Goal: Navigation & Orientation: Understand site structure

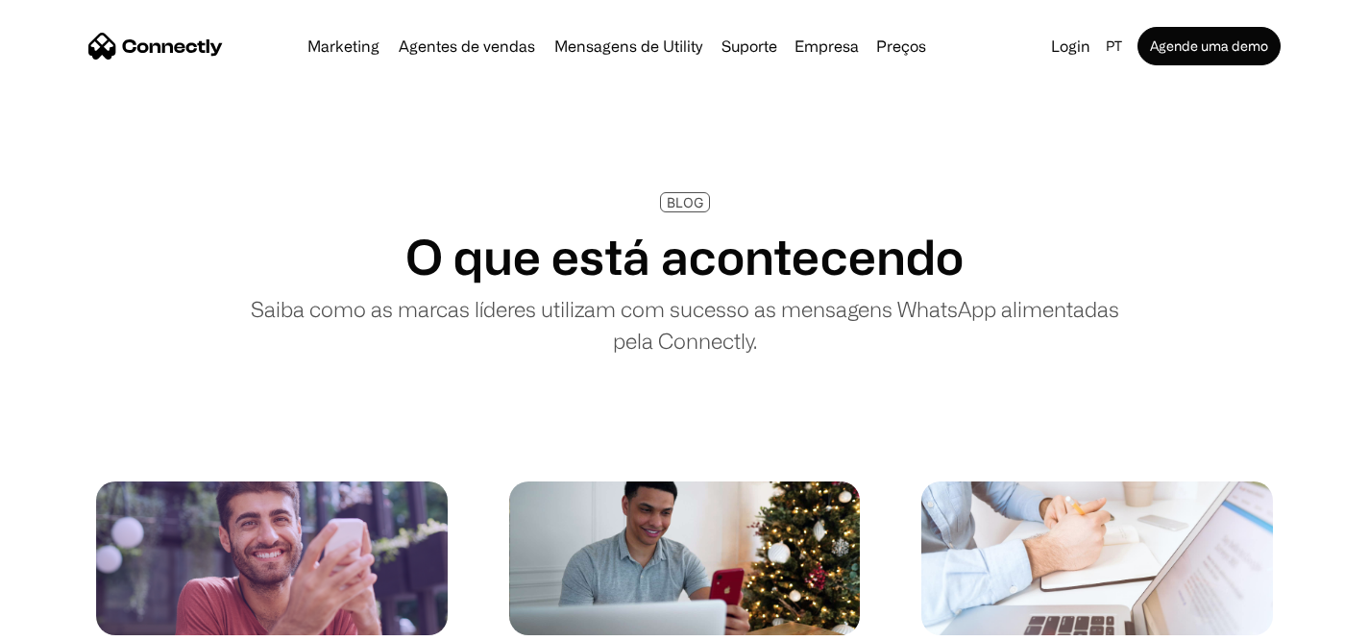
click at [195, 41] on img "home" at bounding box center [155, 46] width 135 height 27
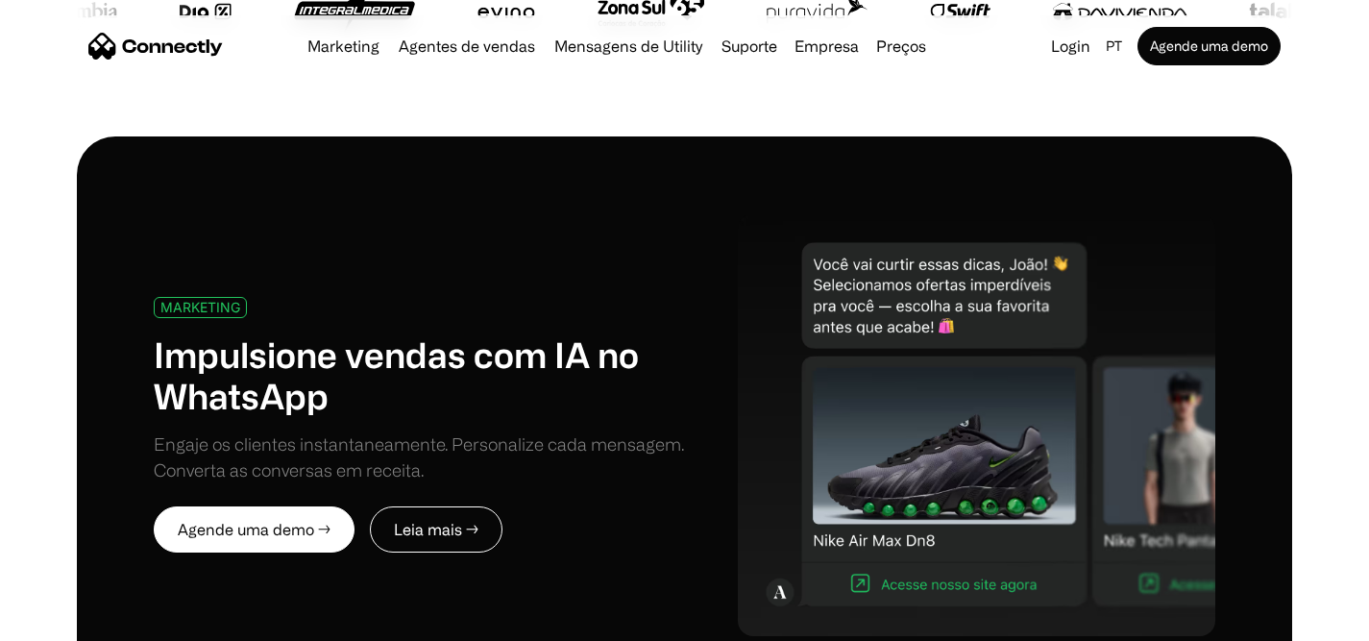
scroll to position [936, 0]
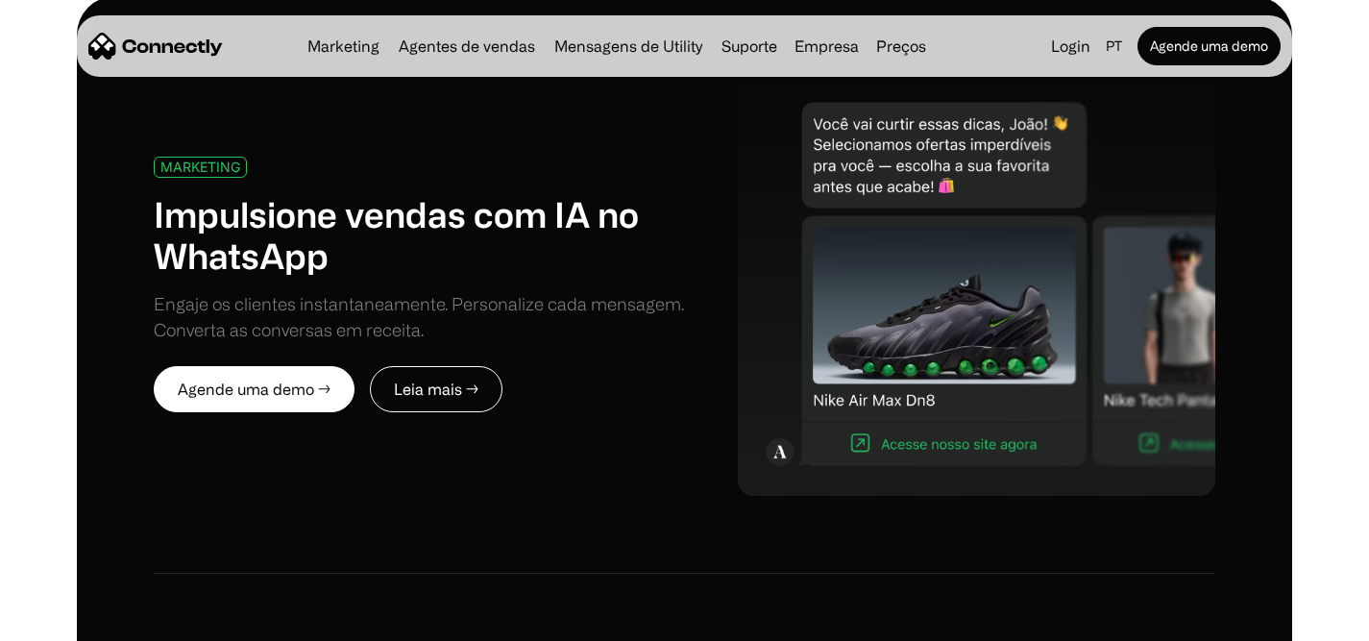
click at [180, 49] on img "home" at bounding box center [155, 46] width 135 height 27
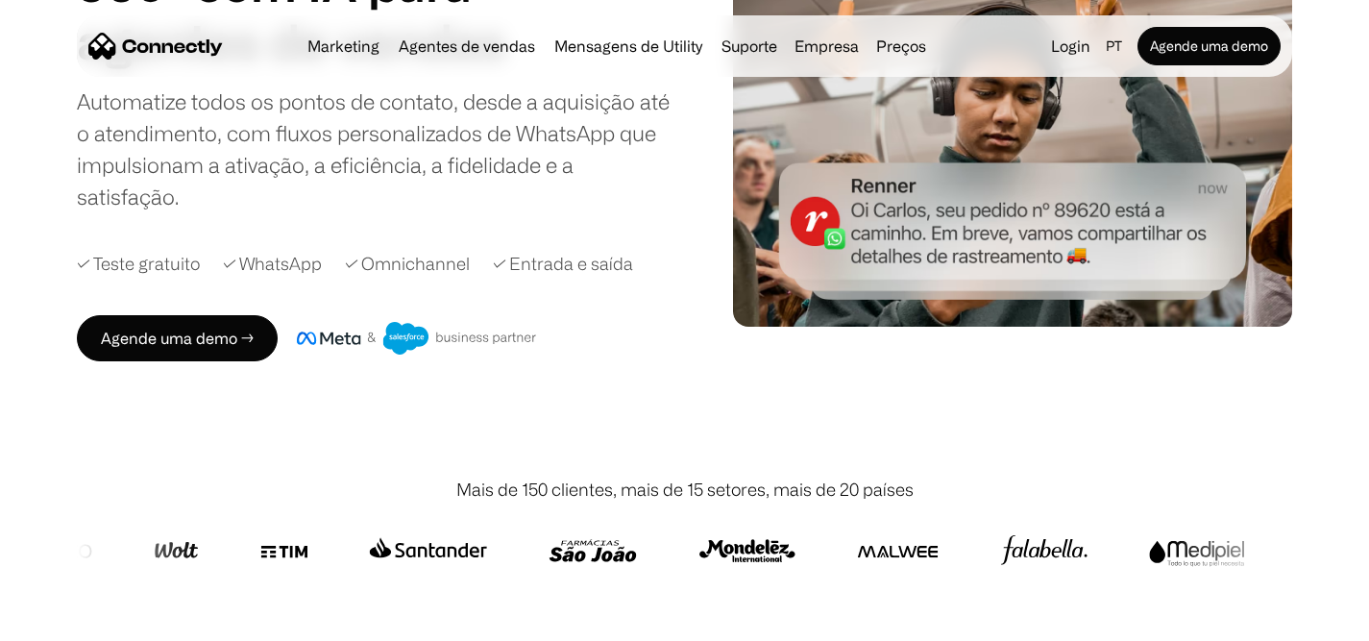
scroll to position [62, 0]
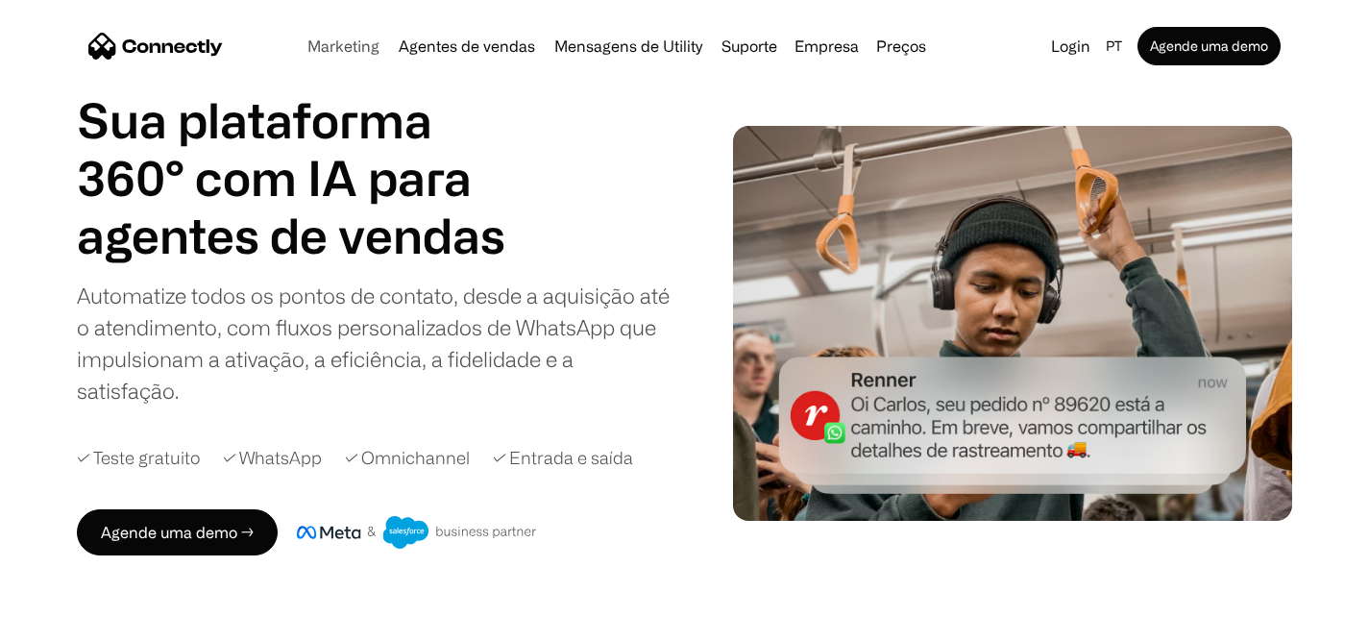
click at [369, 47] on link "Marketing" at bounding box center [343, 45] width 87 height 15
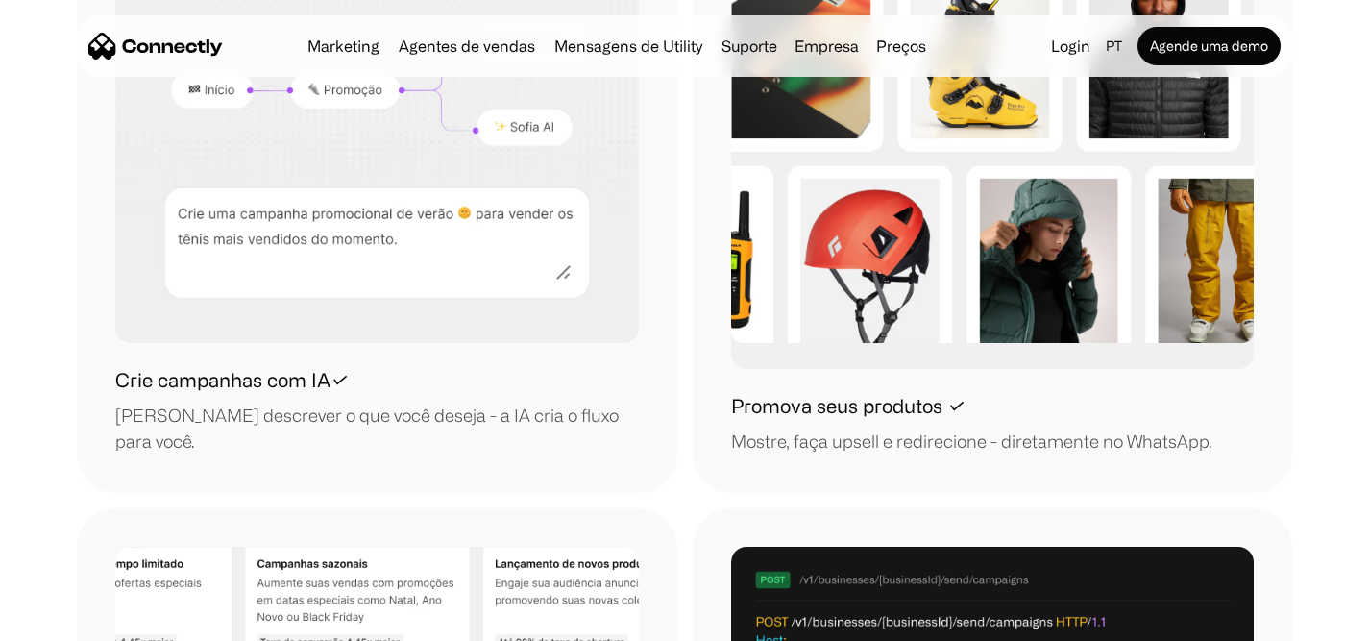
scroll to position [1867, 0]
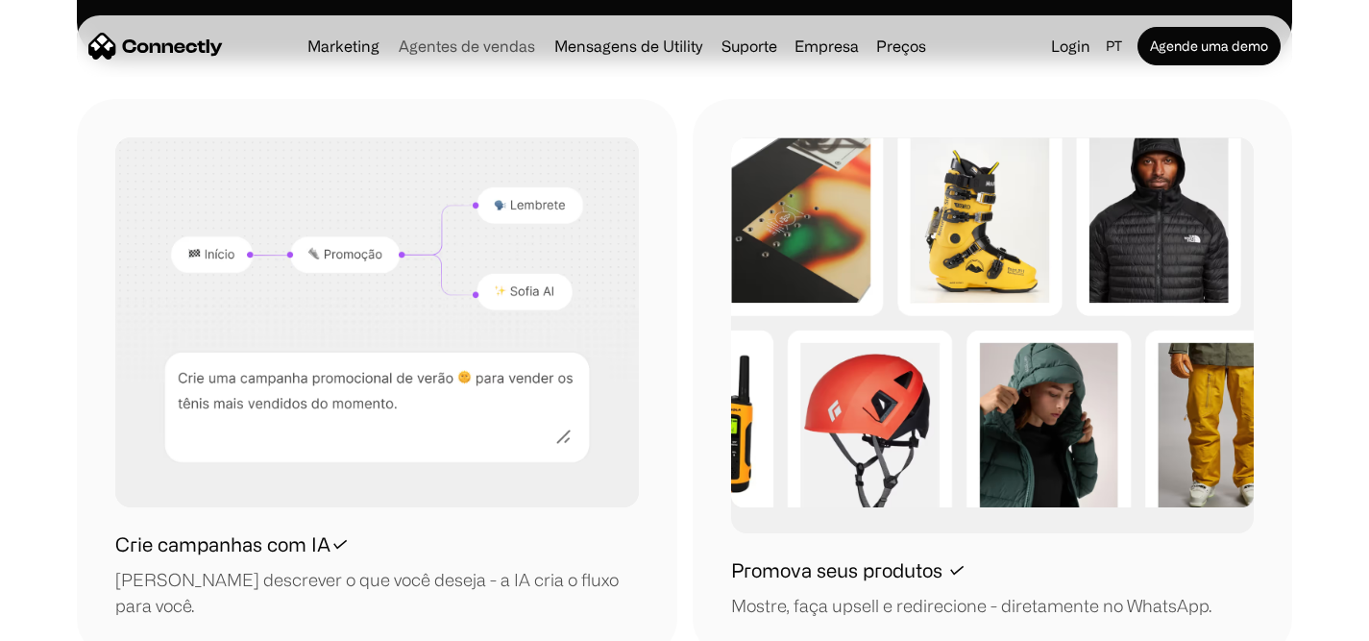
click at [469, 44] on link "Agentes de vendas" at bounding box center [467, 45] width 152 height 15
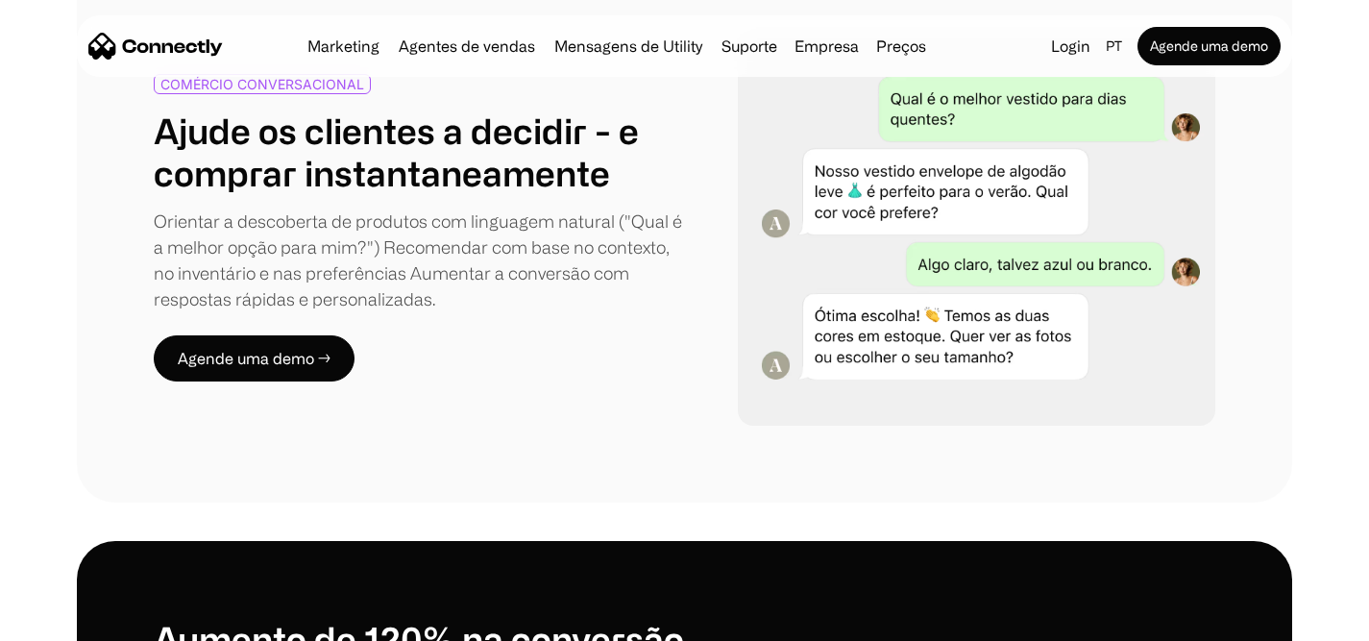
scroll to position [957, 0]
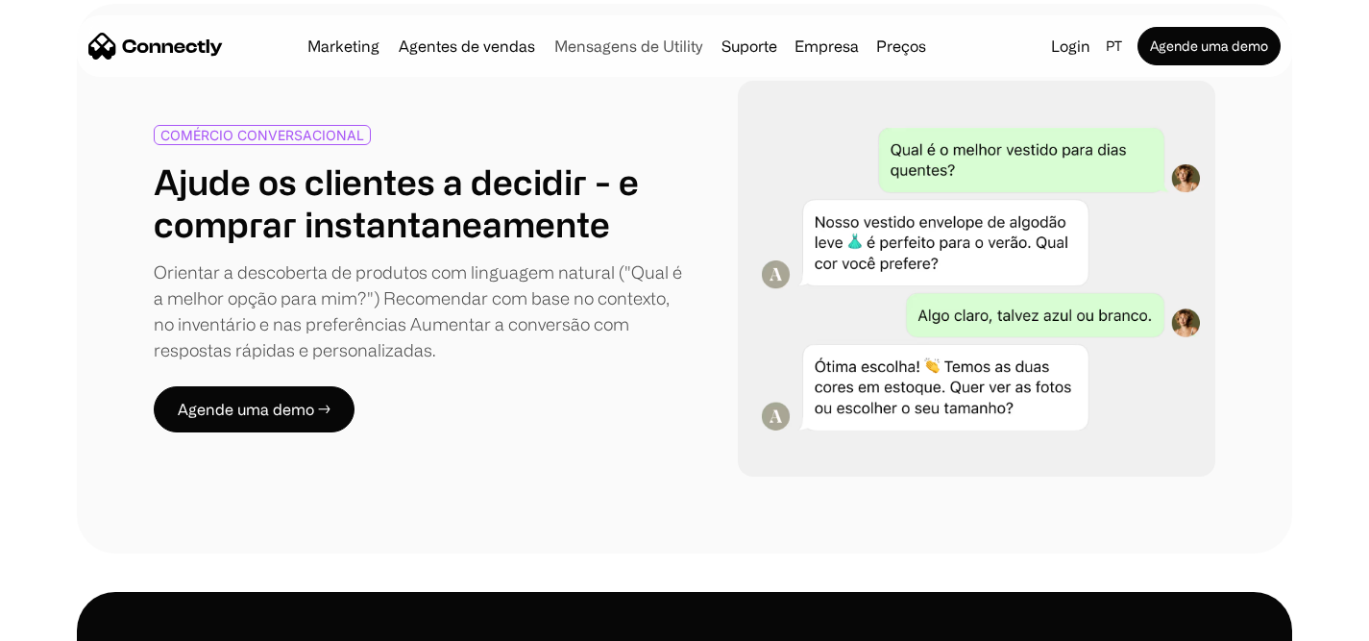
click at [605, 49] on link "Mensagens de Utility" at bounding box center [628, 45] width 163 height 15
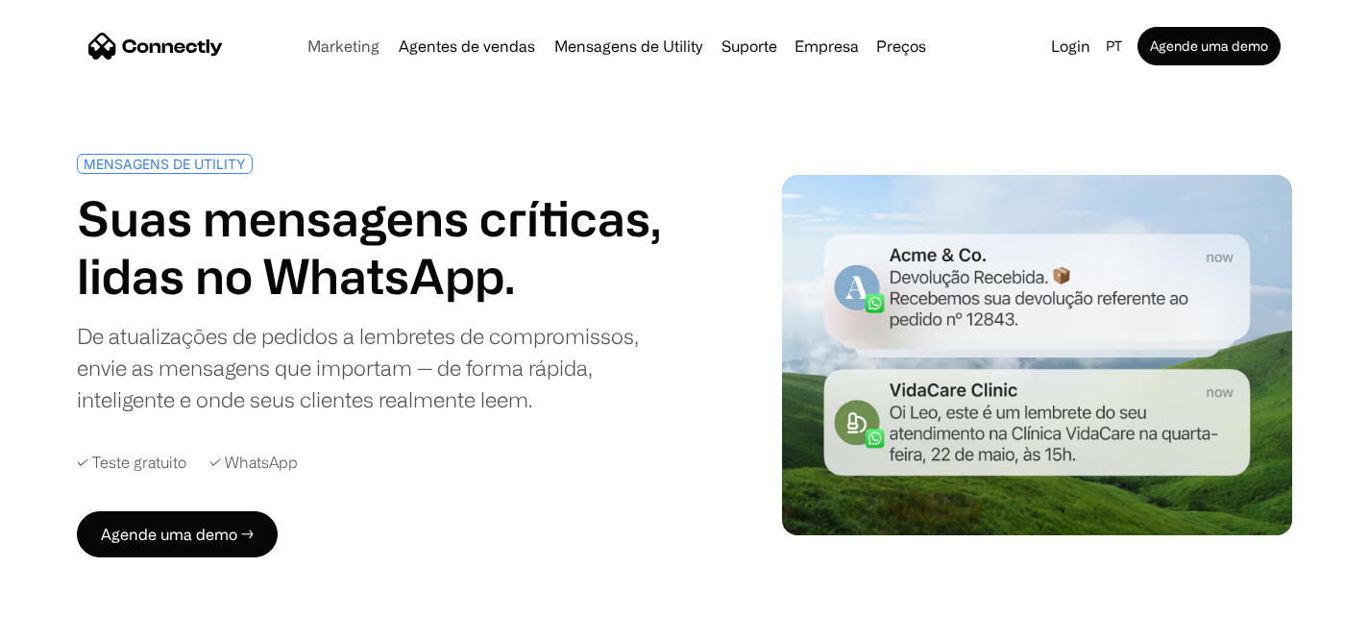
click at [342, 50] on link "Marketing" at bounding box center [343, 45] width 87 height 15
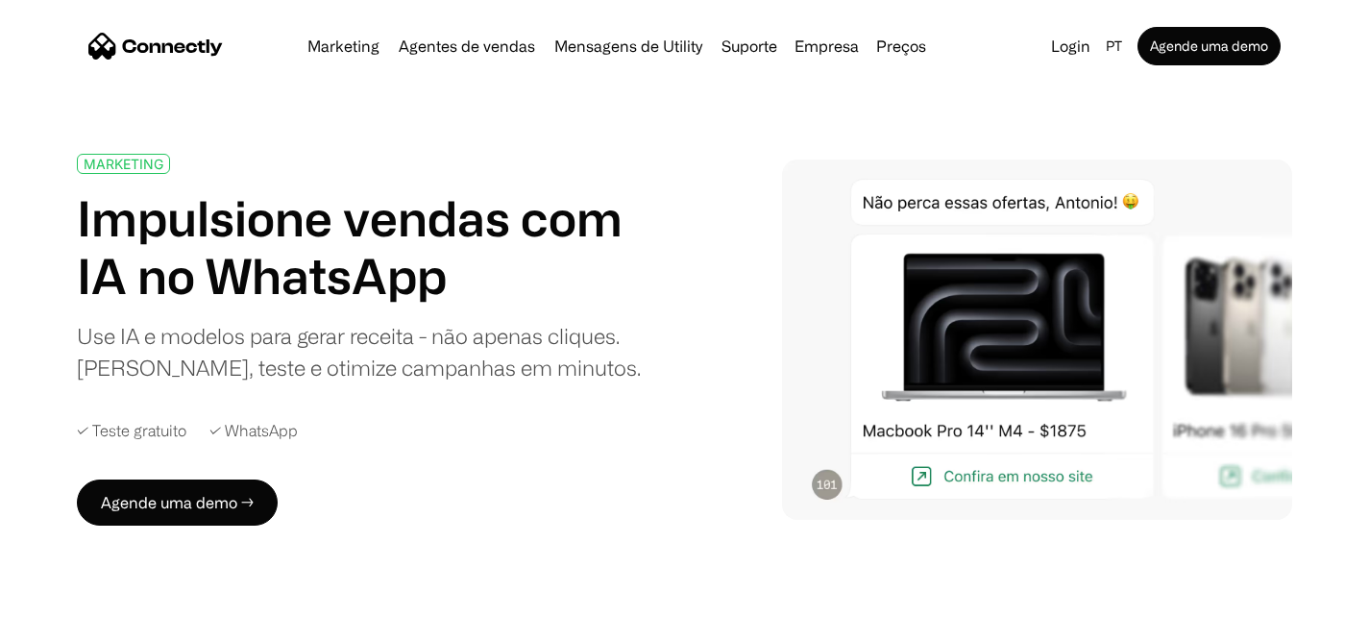
click at [184, 47] on img "home" at bounding box center [155, 46] width 135 height 27
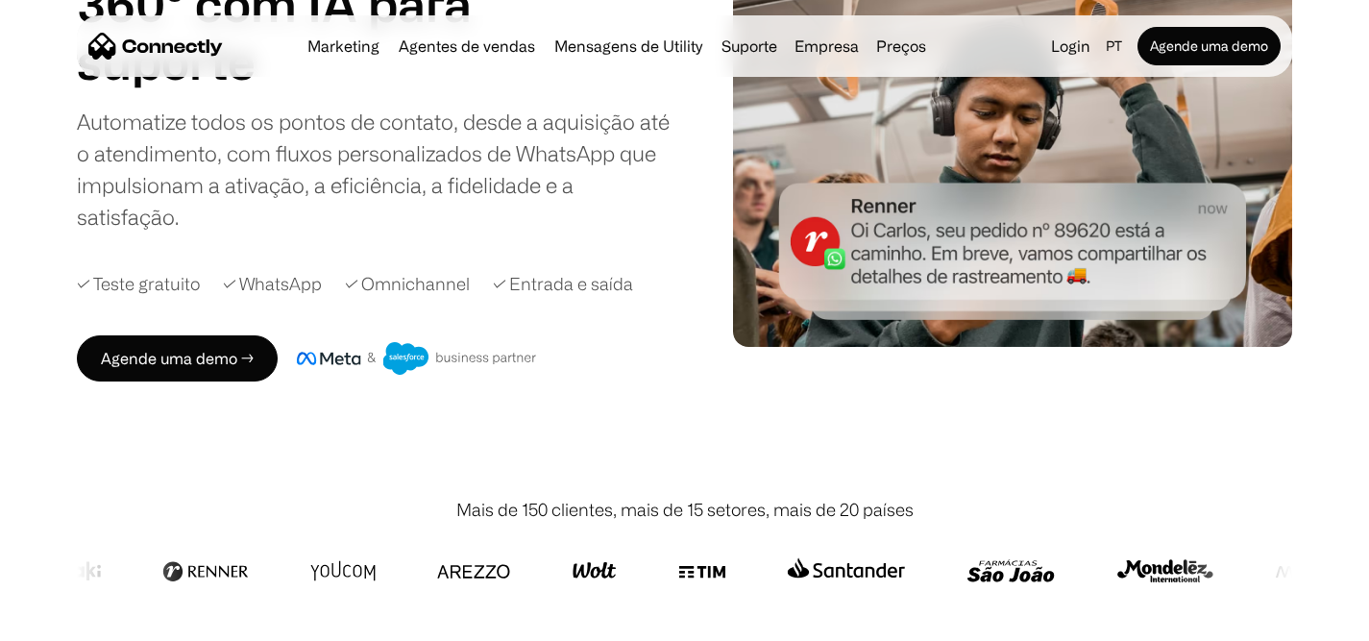
scroll to position [20, 0]
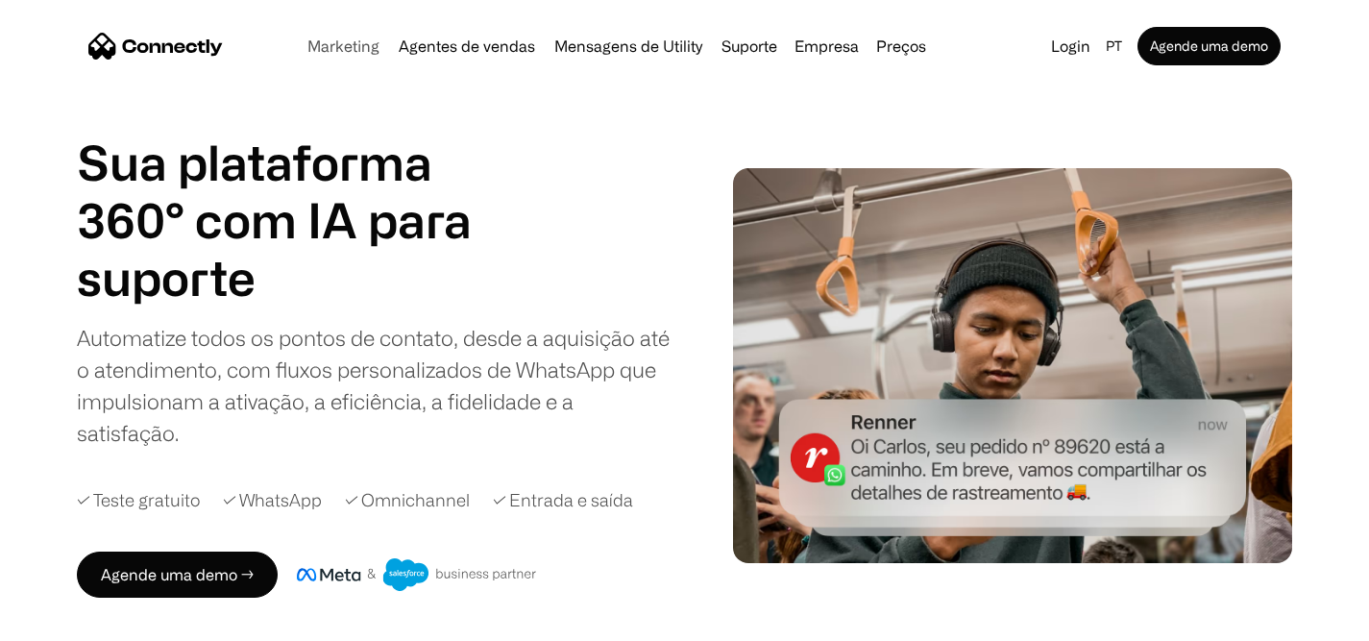
click at [338, 51] on link "Marketing" at bounding box center [343, 45] width 87 height 15
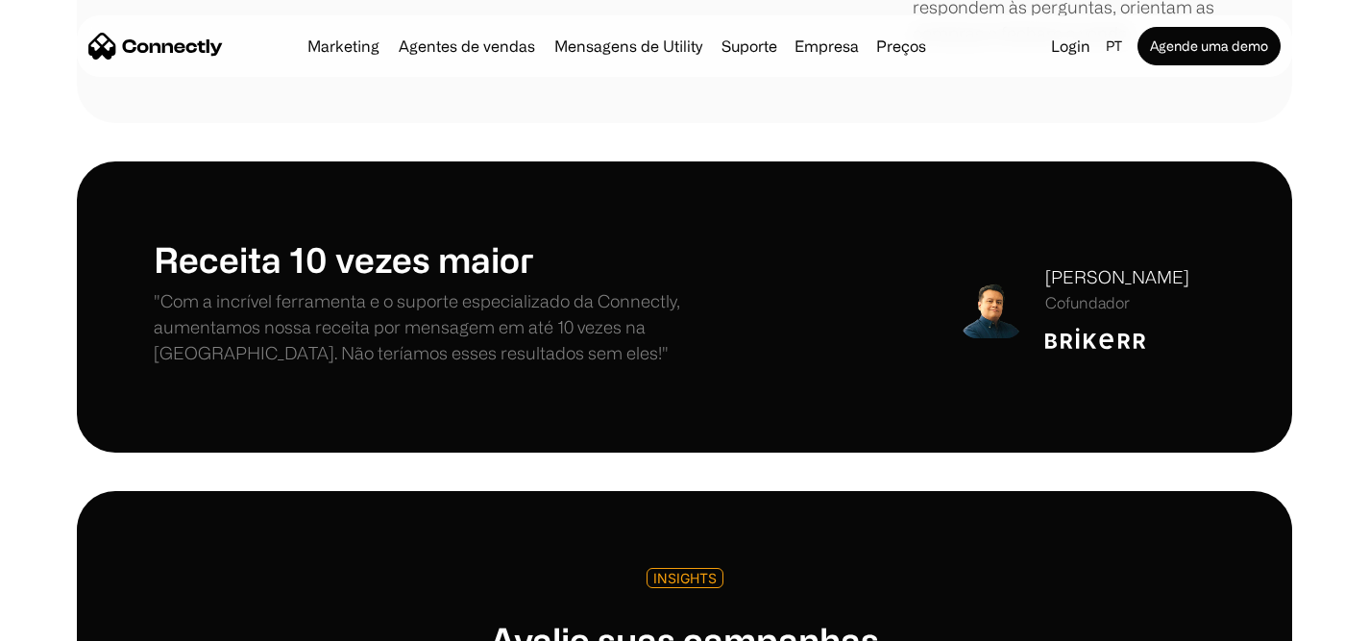
scroll to position [4380, 0]
